Goal: Task Accomplishment & Management: Use online tool/utility

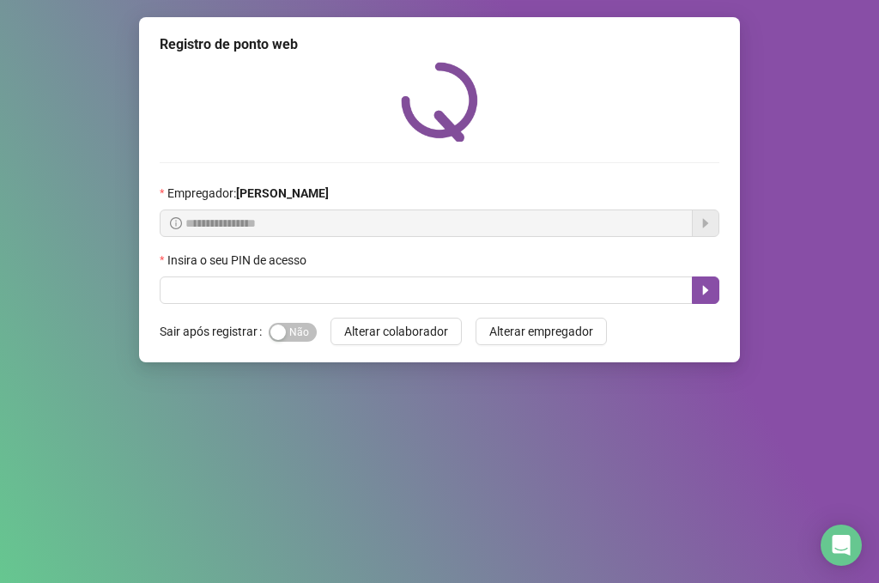
click at [245, 274] on div "Insira o seu PIN de acesso" at bounding box center [439, 264] width 559 height 26
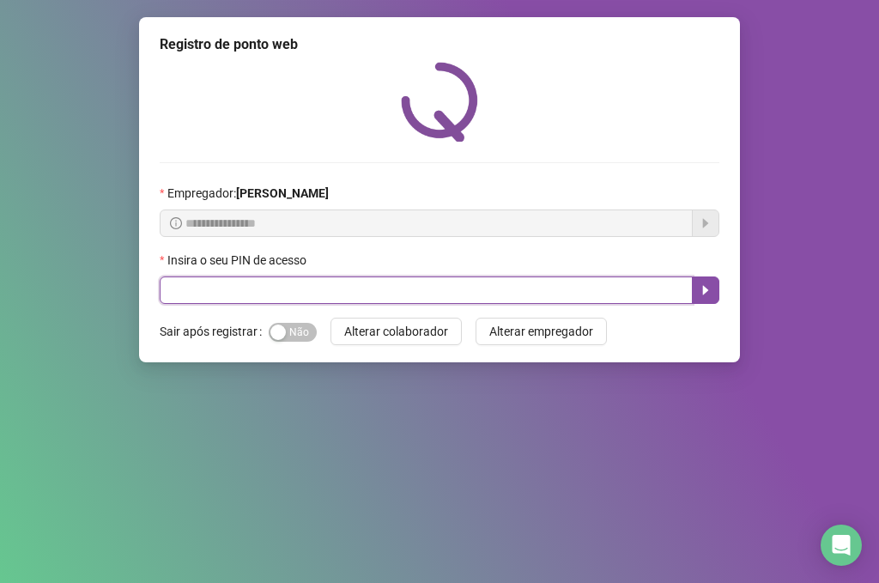
click at [245, 283] on input "text" at bounding box center [426, 289] width 533 height 27
type input "*****"
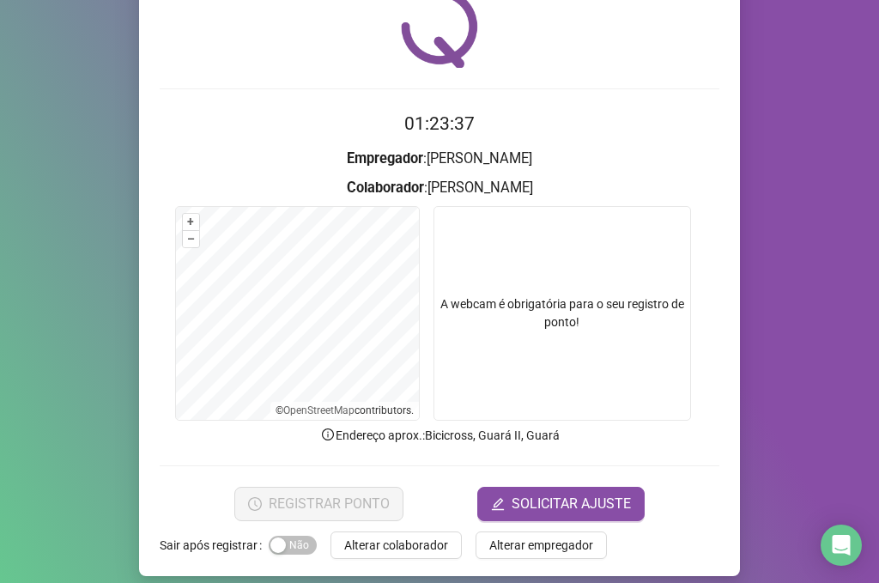
scroll to position [88, 0]
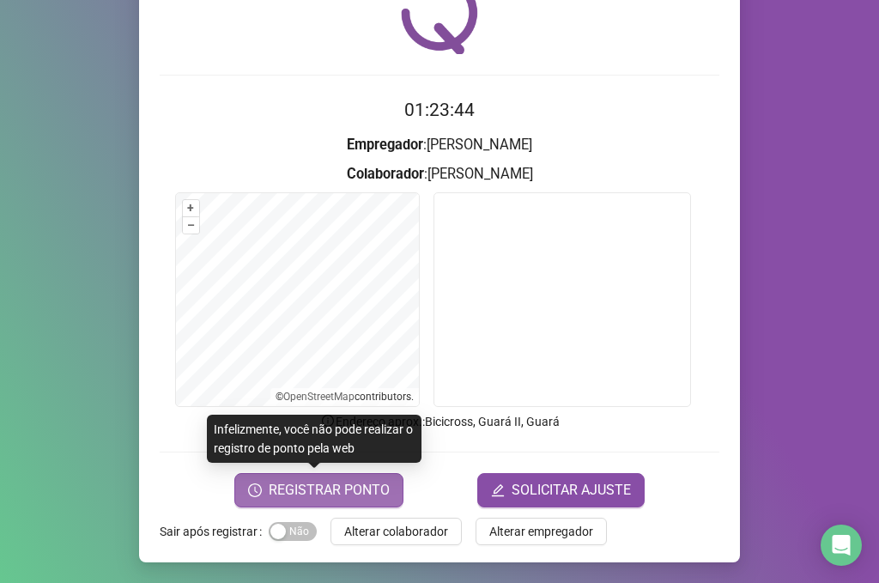
click at [307, 494] on span "REGISTRAR PONTO" at bounding box center [329, 490] width 121 height 21
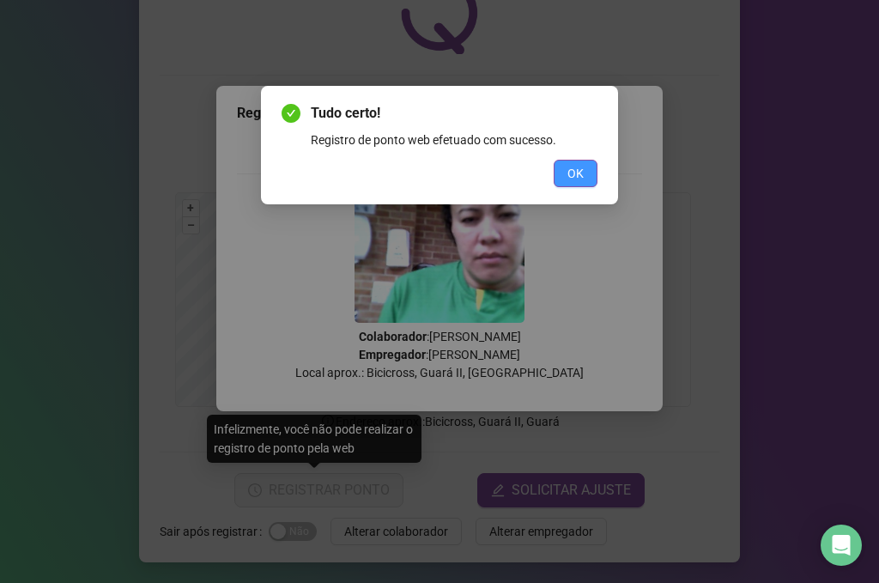
click at [584, 169] on button "OK" at bounding box center [575, 173] width 44 height 27
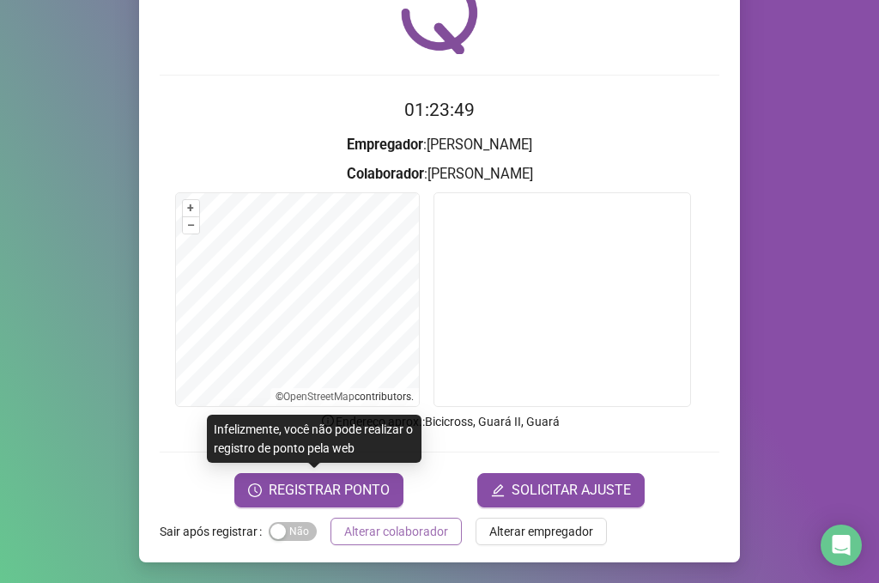
click at [438, 531] on span "Alterar colaborador" at bounding box center [396, 531] width 104 height 19
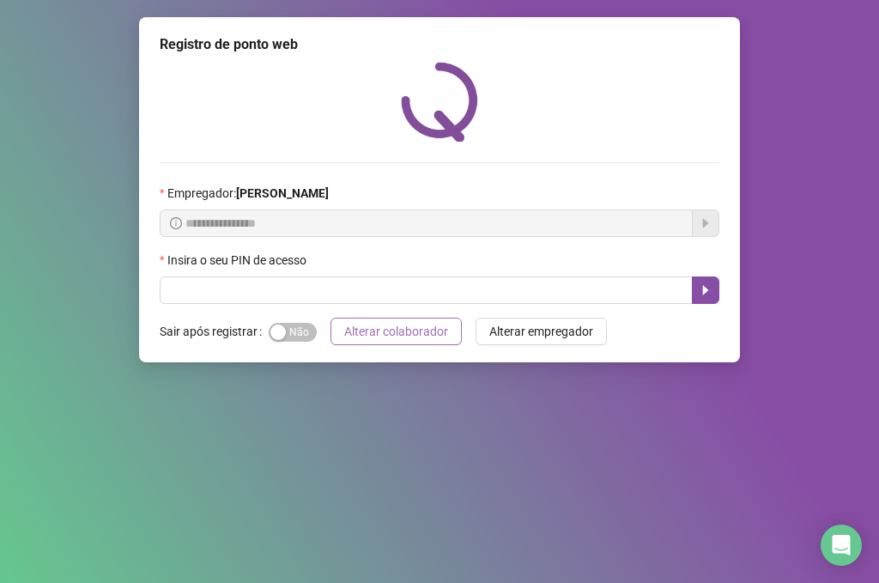
click at [389, 332] on span "Alterar colaborador" at bounding box center [396, 331] width 104 height 19
drag, startPoint x: 279, startPoint y: 335, endPoint x: 311, endPoint y: 333, distance: 31.8
click at [311, 333] on button "Sim Não" at bounding box center [293, 332] width 48 height 19
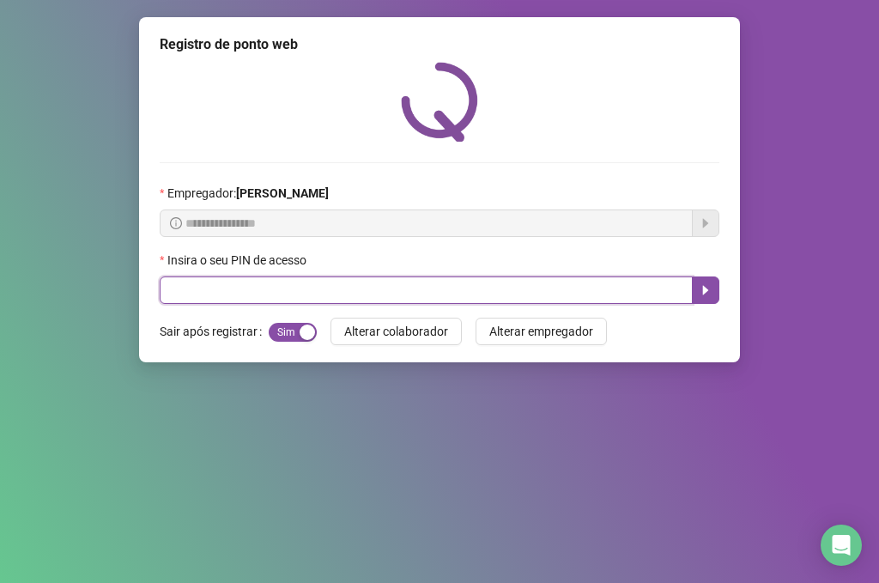
click at [289, 293] on input "text" at bounding box center [426, 289] width 533 height 27
type input "*****"
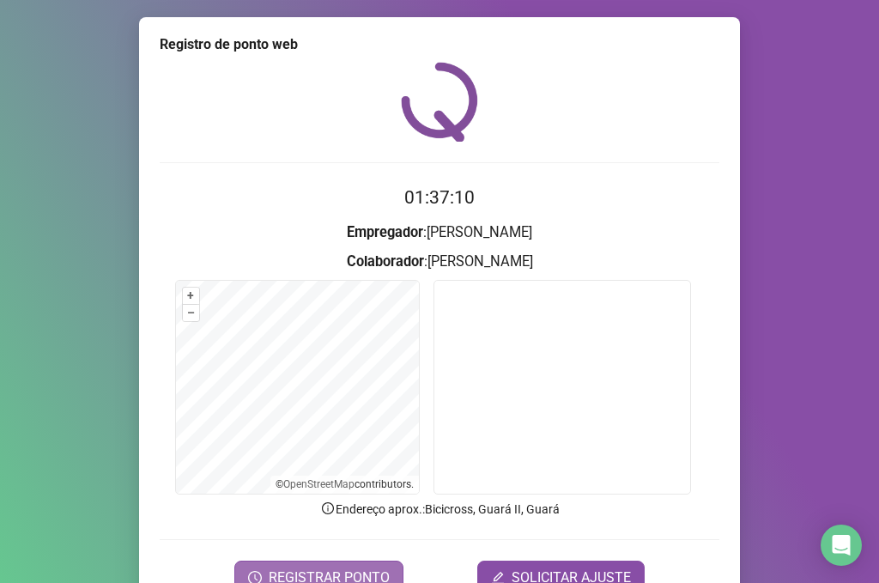
click at [306, 560] on button "REGISTRAR PONTO" at bounding box center [318, 577] width 169 height 34
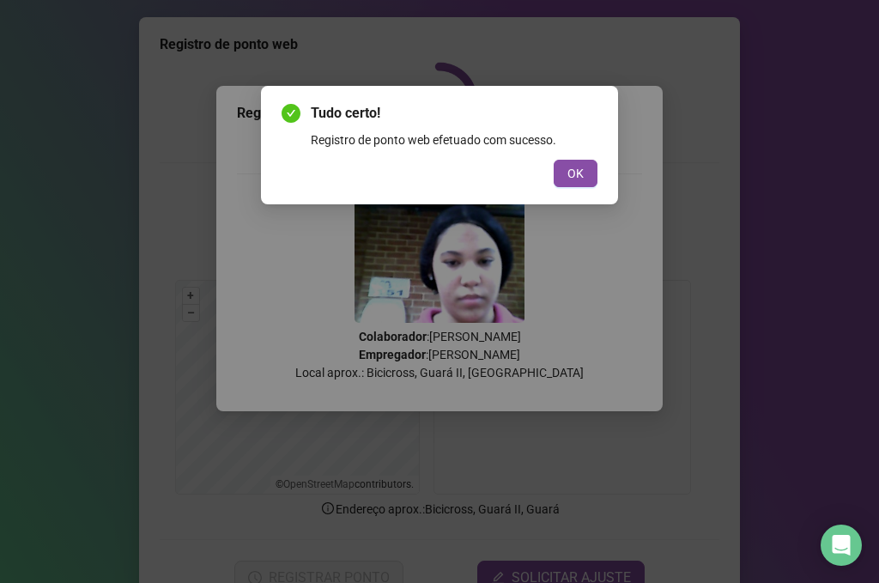
click at [578, 166] on span "OK" at bounding box center [575, 173] width 16 height 19
